Goal: Find specific page/section: Find specific page/section

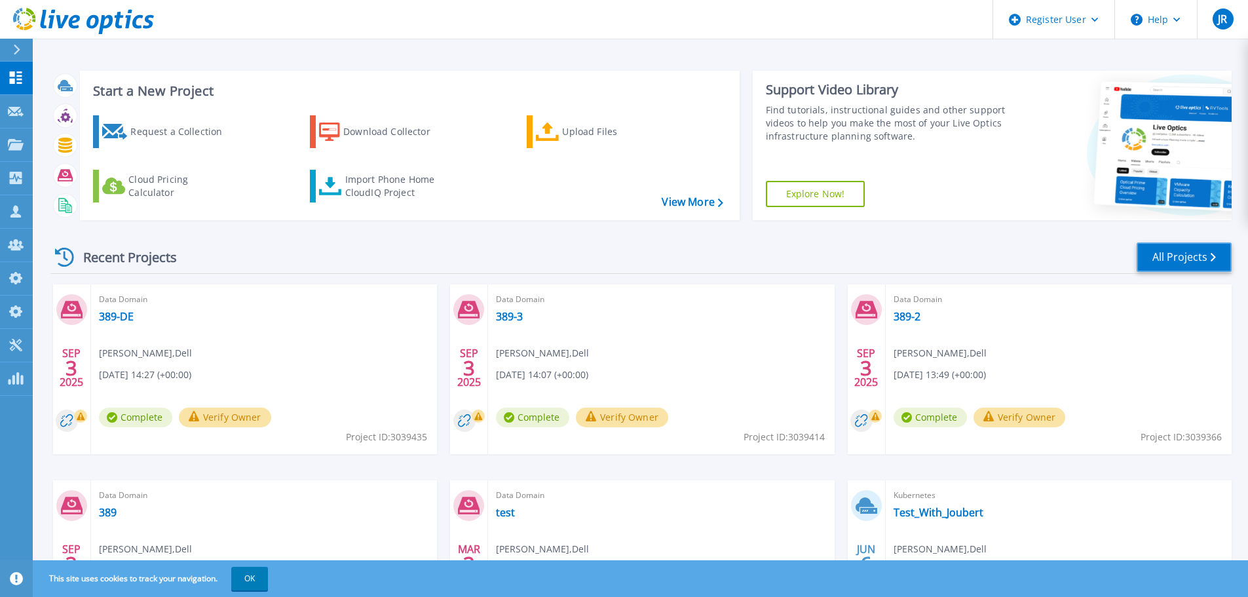
click at [1152, 261] on link "All Projects" at bounding box center [1184, 256] width 95 height 29
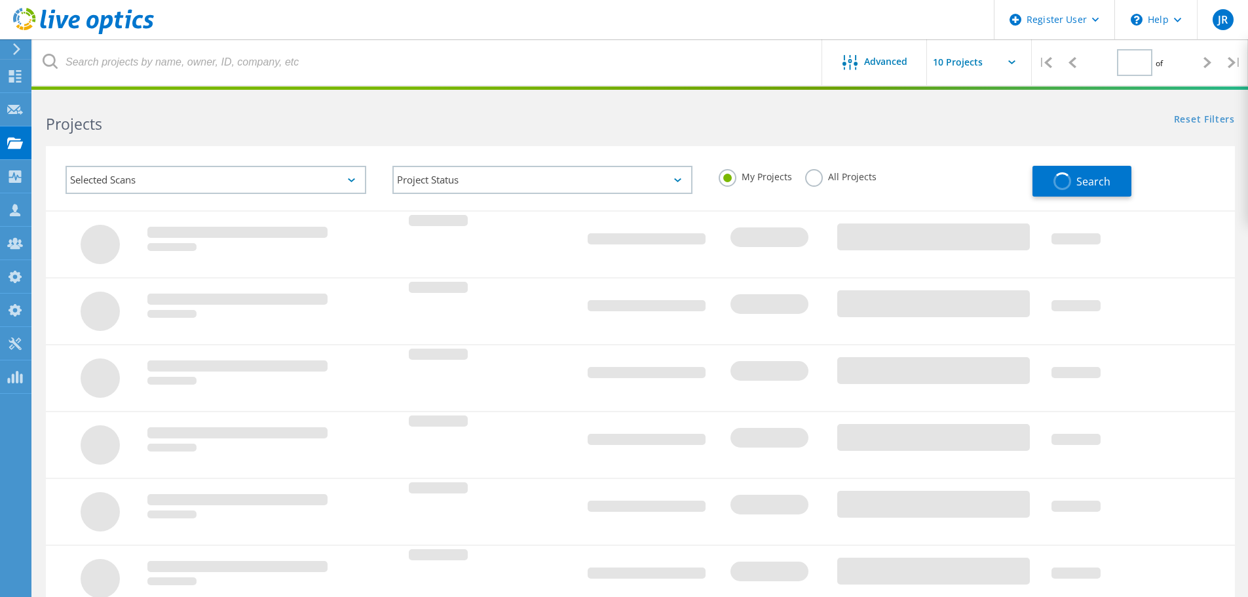
type input "1"
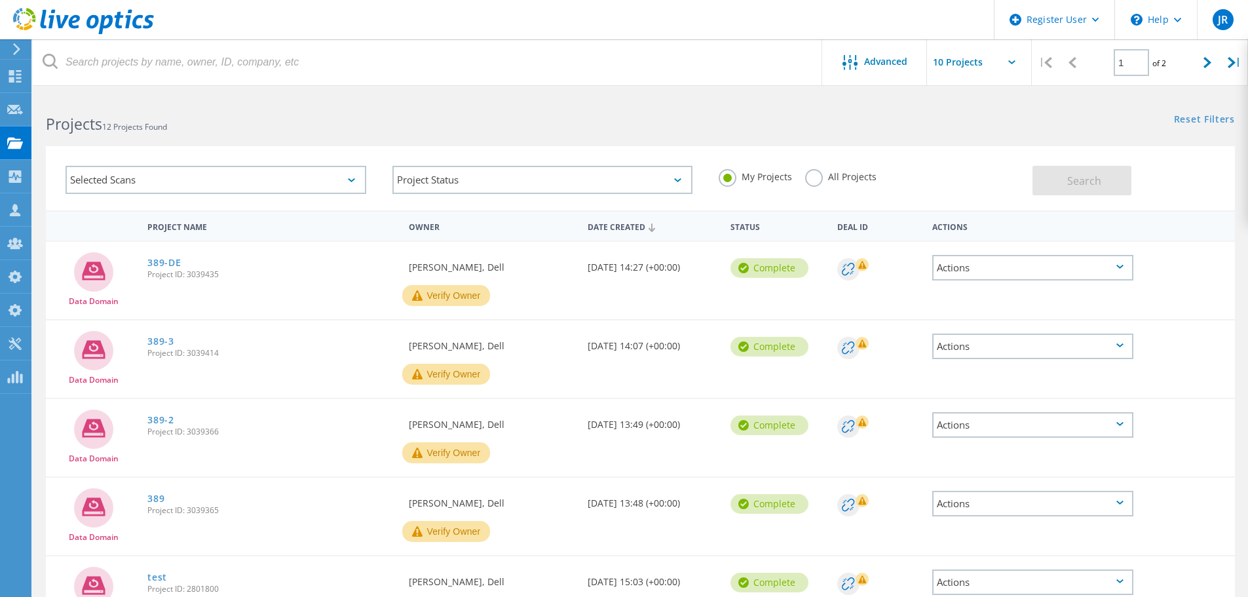
click at [837, 177] on label "All Projects" at bounding box center [840, 175] width 71 height 12
click at [0, 0] on input "All Projects" at bounding box center [0, 0] width 0 height 0
click at [1075, 170] on button "Search" at bounding box center [1082, 180] width 99 height 29
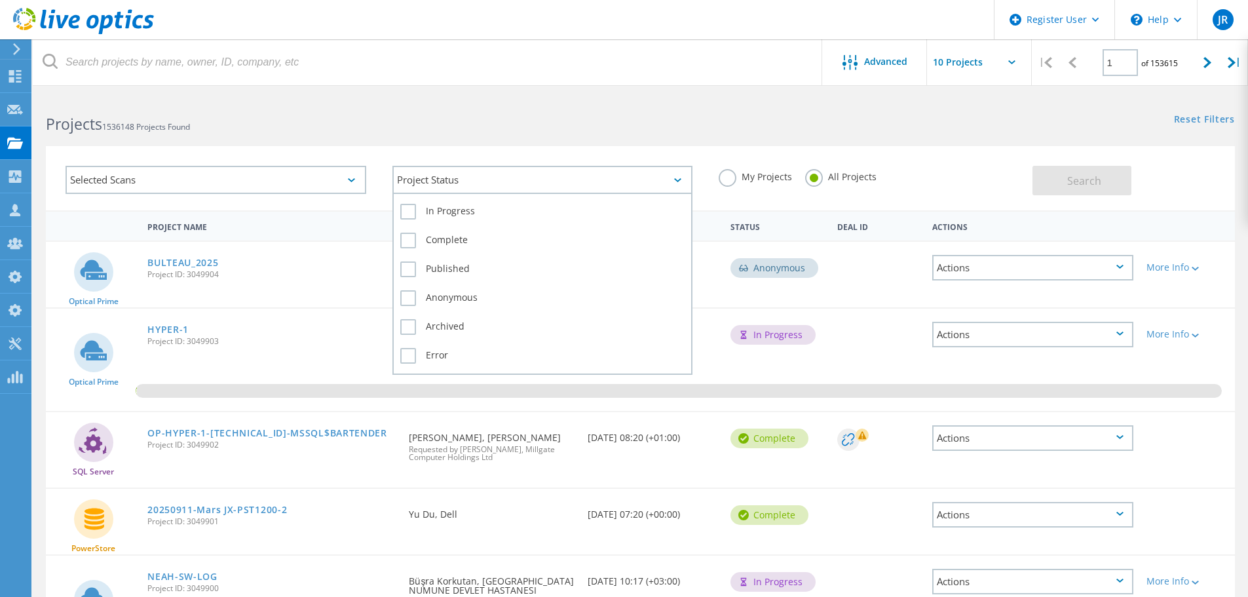
click at [615, 176] on div "Project Status" at bounding box center [543, 180] width 301 height 28
click at [478, 216] on label "In Progress" at bounding box center [542, 212] width 285 height 16
click at [0, 0] on input "In Progress" at bounding box center [0, 0] width 0 height 0
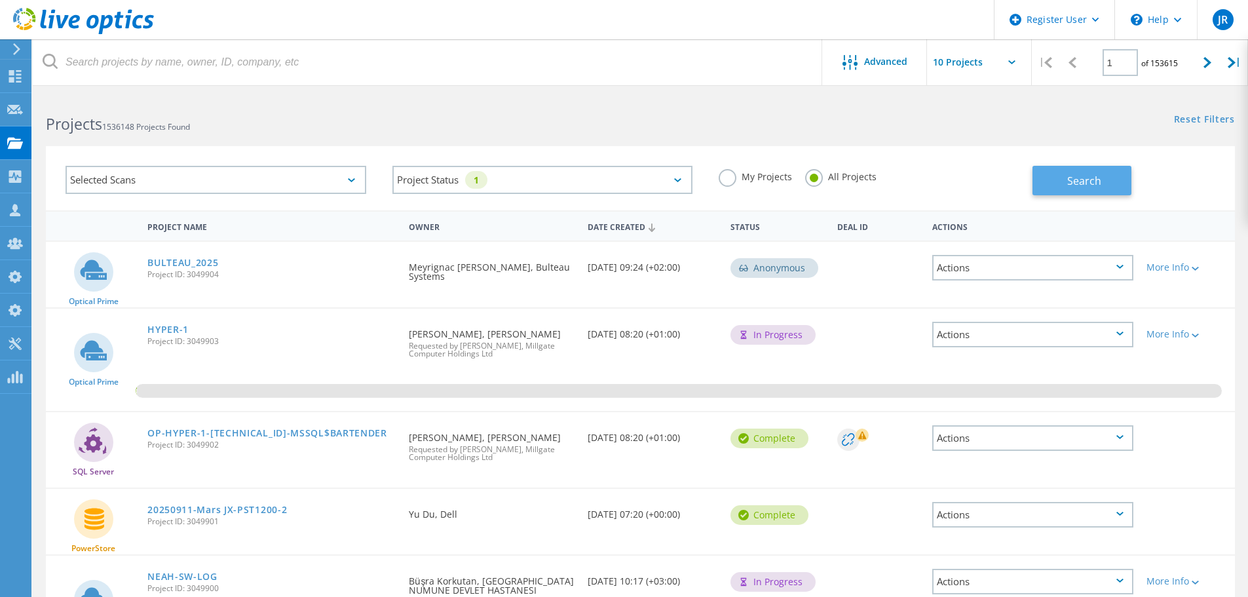
click at [1069, 180] on span "Search" at bounding box center [1084, 181] width 34 height 14
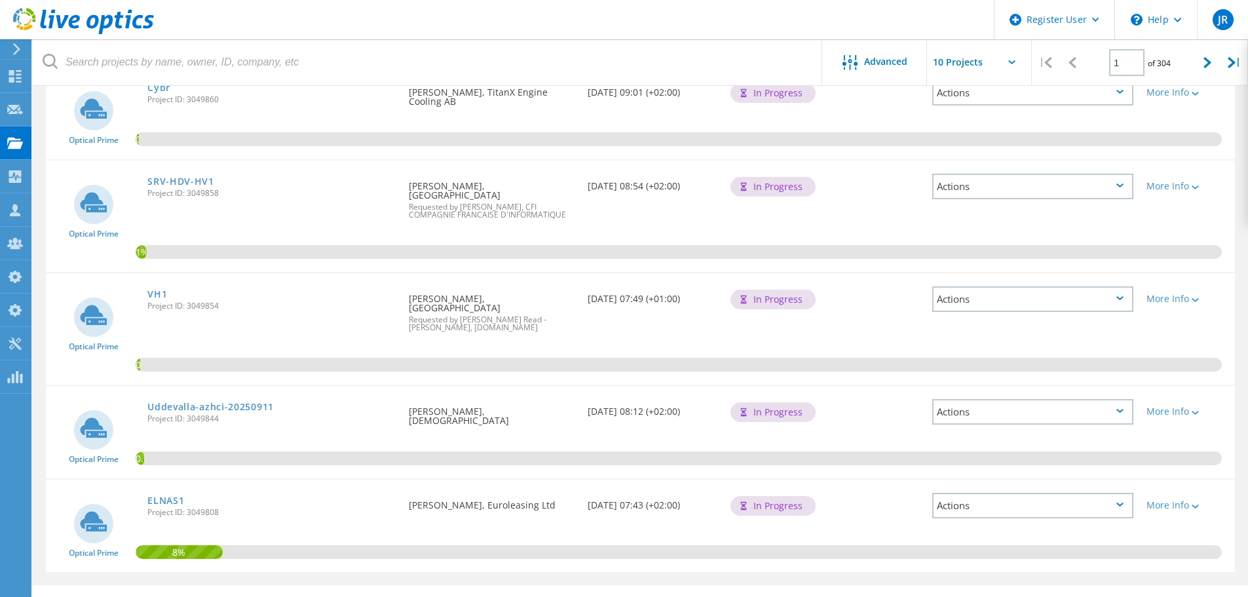
scroll to position [607, 0]
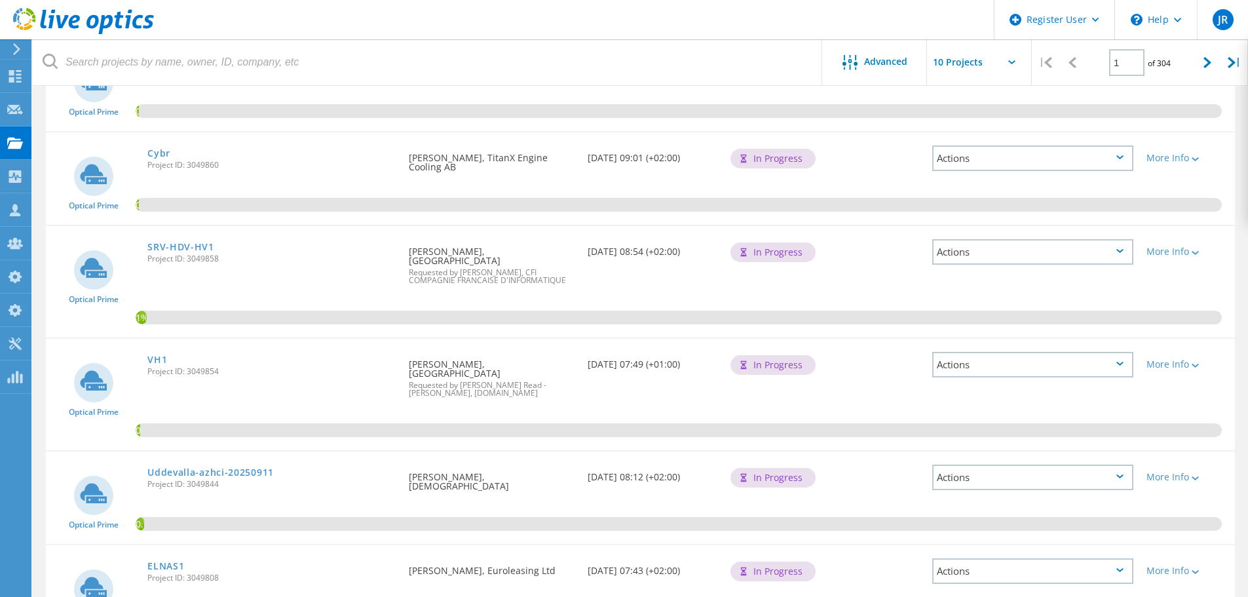
click at [970, 64] on input "text" at bounding box center [992, 62] width 131 height 46
click at [968, 162] on div "Show 40 Projects" at bounding box center [993, 162] width 130 height 22
type input "Show 40 Projects"
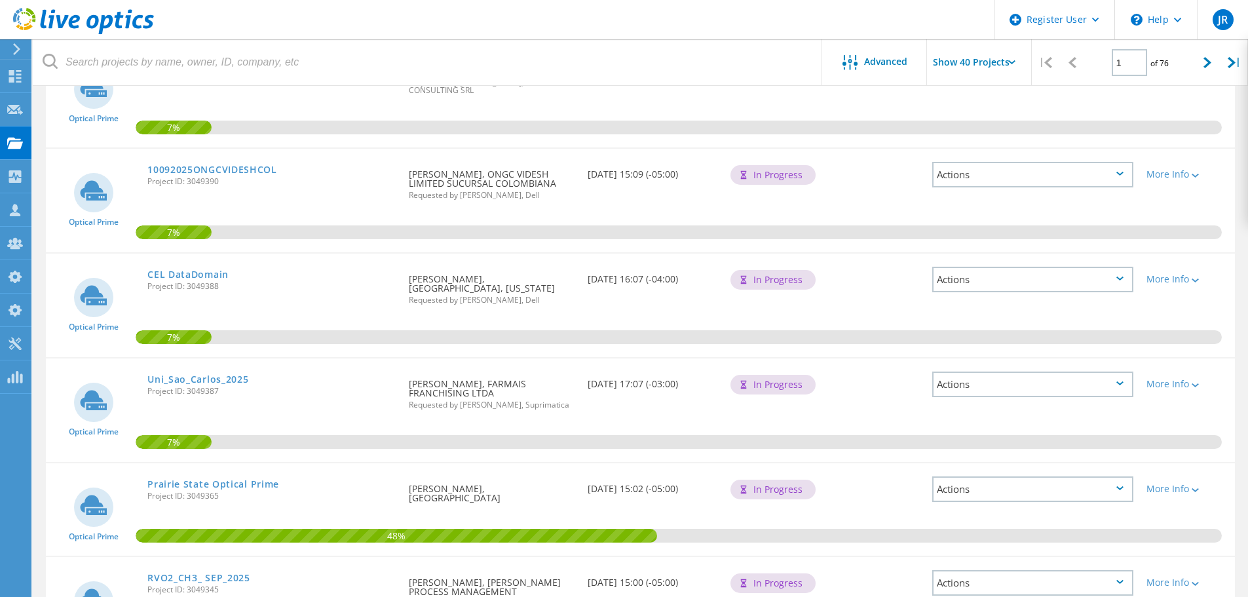
scroll to position [3591, 0]
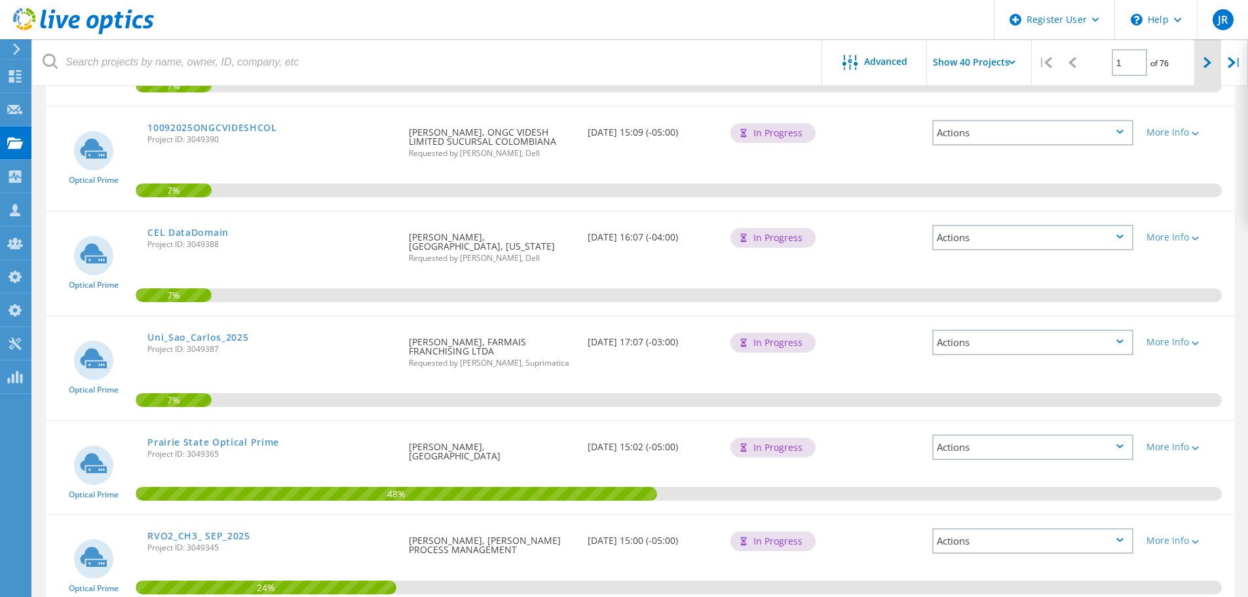
click at [1195, 66] on div at bounding box center [1208, 62] width 27 height 47
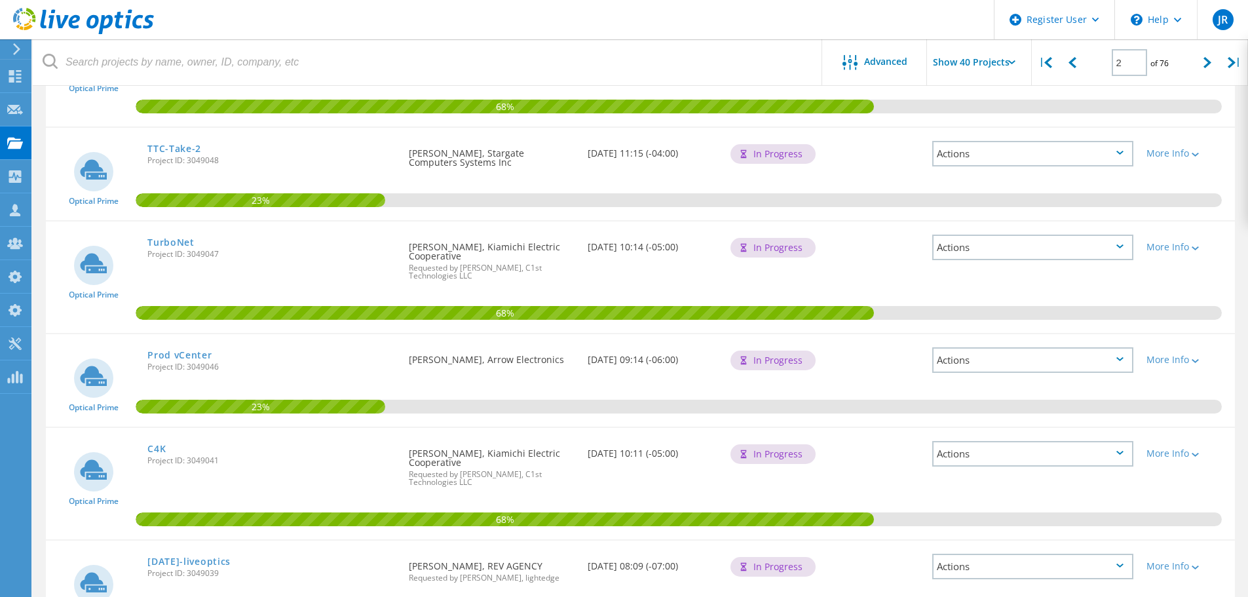
scroll to position [3654, 0]
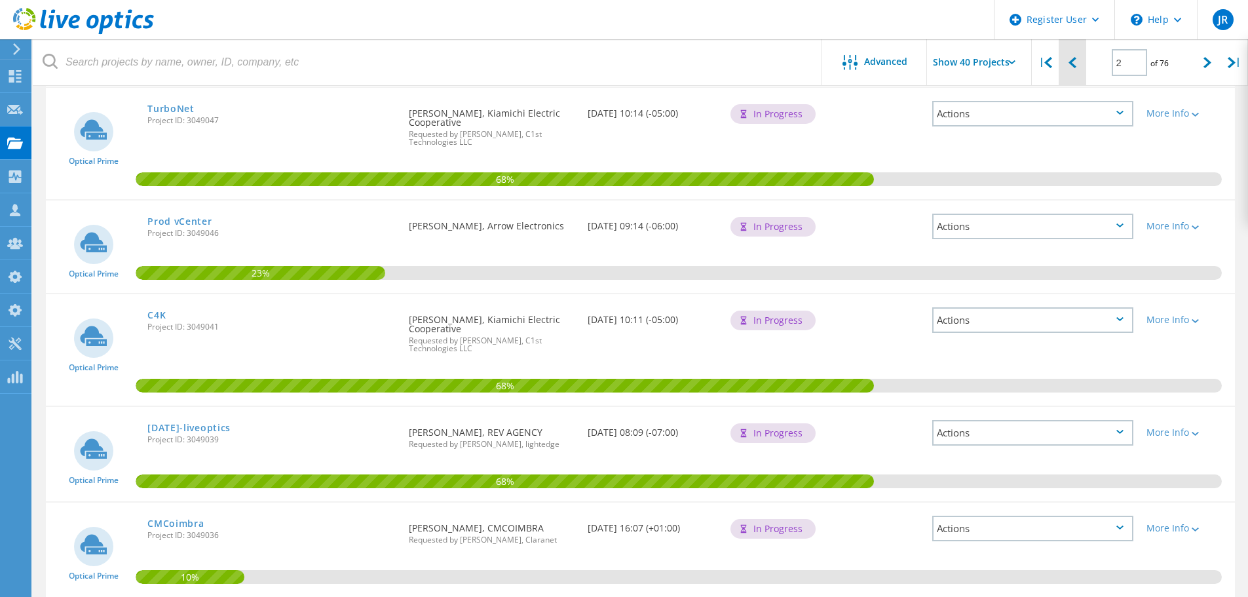
click at [1073, 71] on div at bounding box center [1072, 62] width 27 height 47
type input "1"
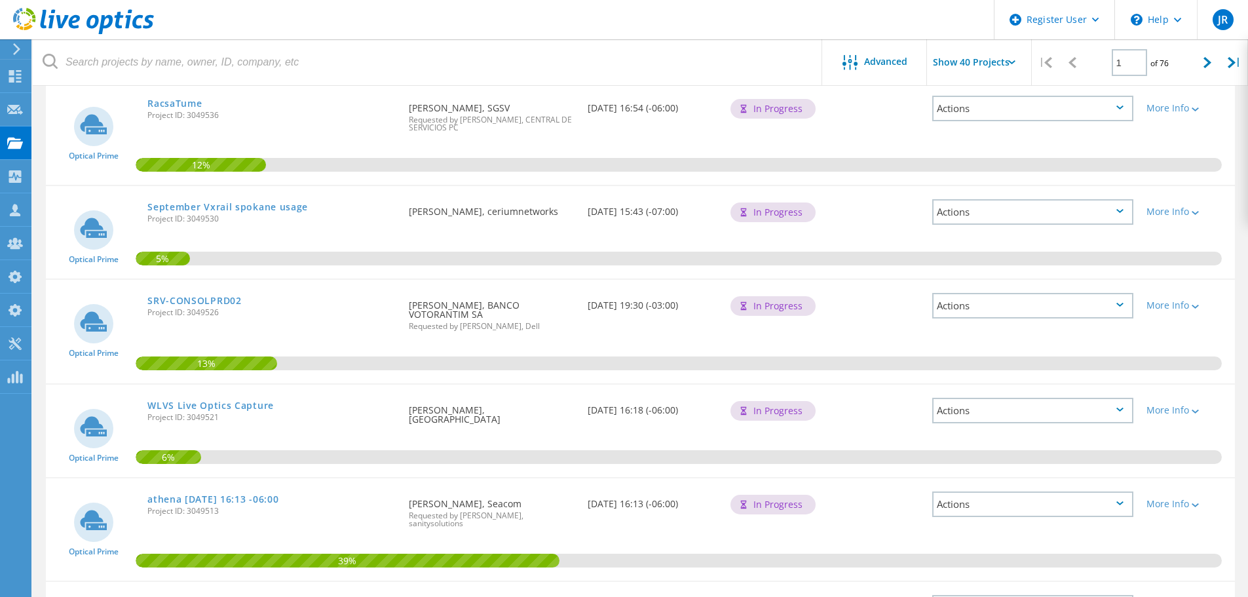
scroll to position [1691, 0]
